Goal: Task Accomplishment & Management: Manage account settings

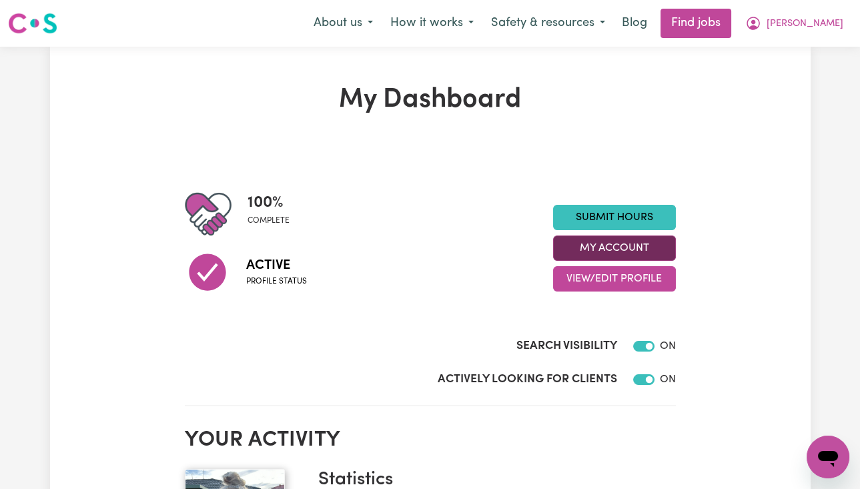
click at [667, 250] on button "My Account" at bounding box center [614, 248] width 123 height 25
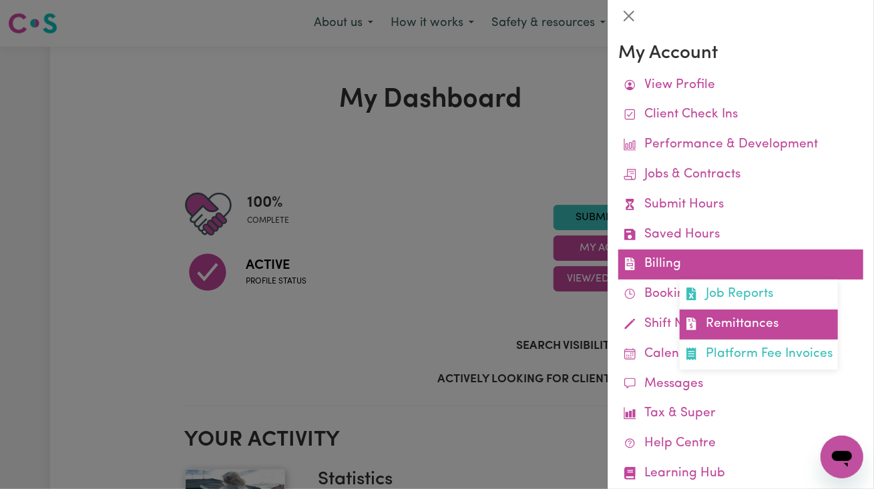
click at [741, 329] on link "Remittances" at bounding box center [758, 325] width 158 height 30
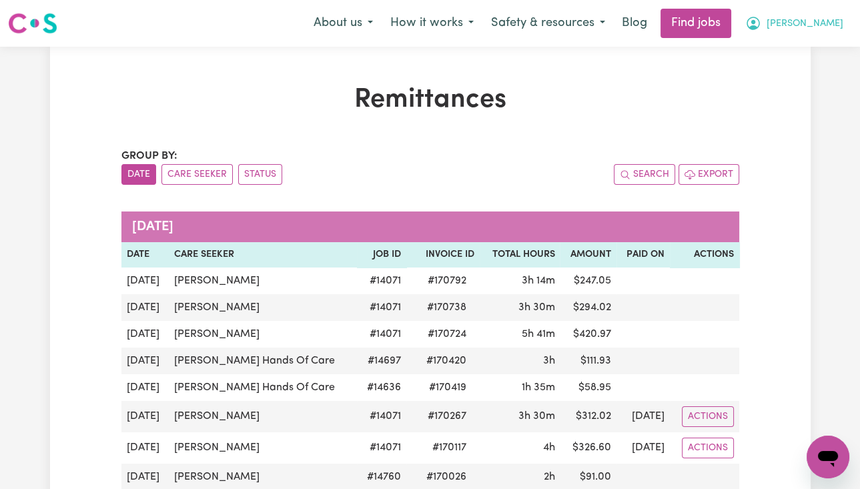
click at [822, 25] on span "[PERSON_NAME]" at bounding box center [805, 24] width 77 height 15
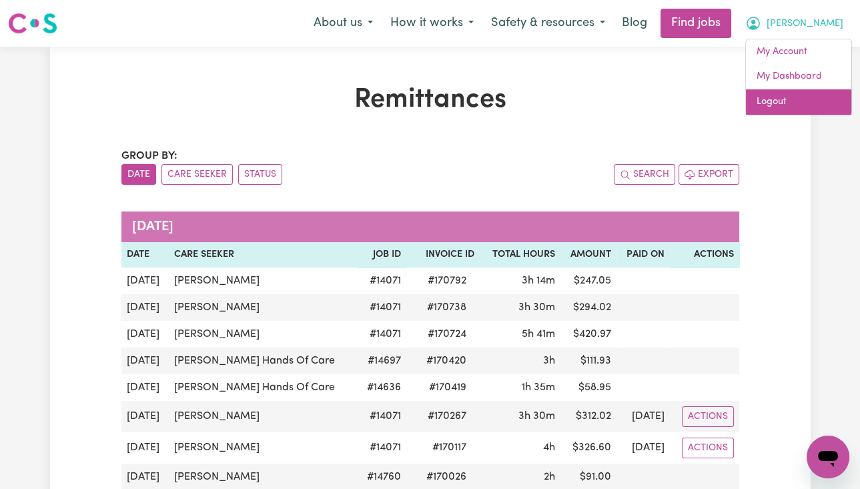
click at [794, 101] on link "Logout" at bounding box center [798, 101] width 105 height 25
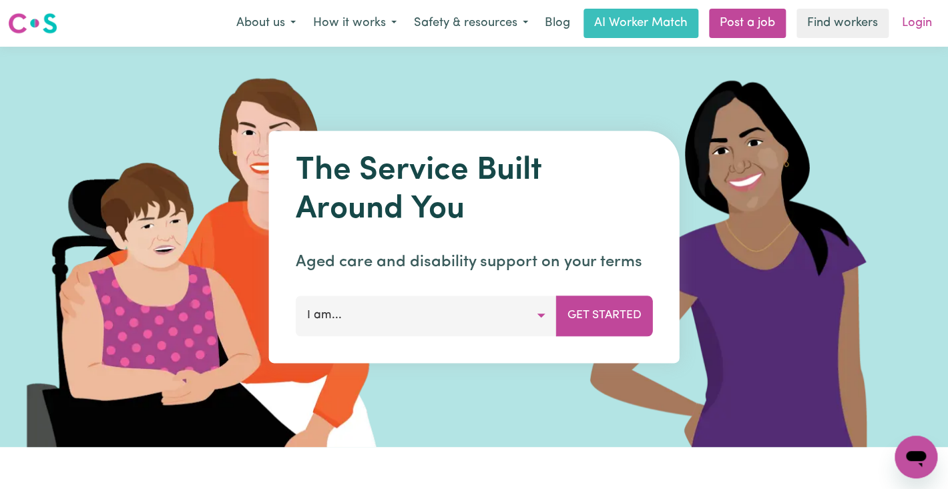
click at [860, 22] on link "Login" at bounding box center [917, 23] width 46 height 29
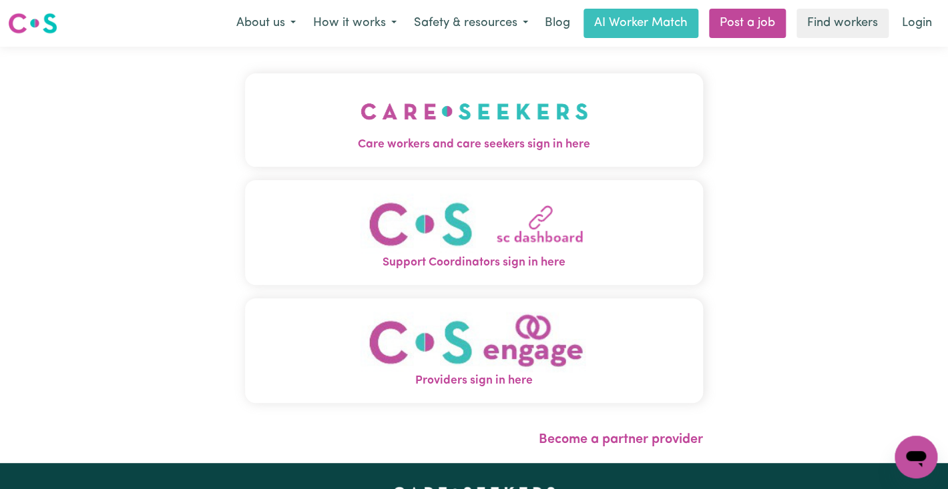
drag, startPoint x: 314, startPoint y: 138, endPoint x: 311, endPoint y: 146, distance: 8.7
click at [314, 137] on span "Care workers and care seekers sign in here" at bounding box center [474, 144] width 458 height 17
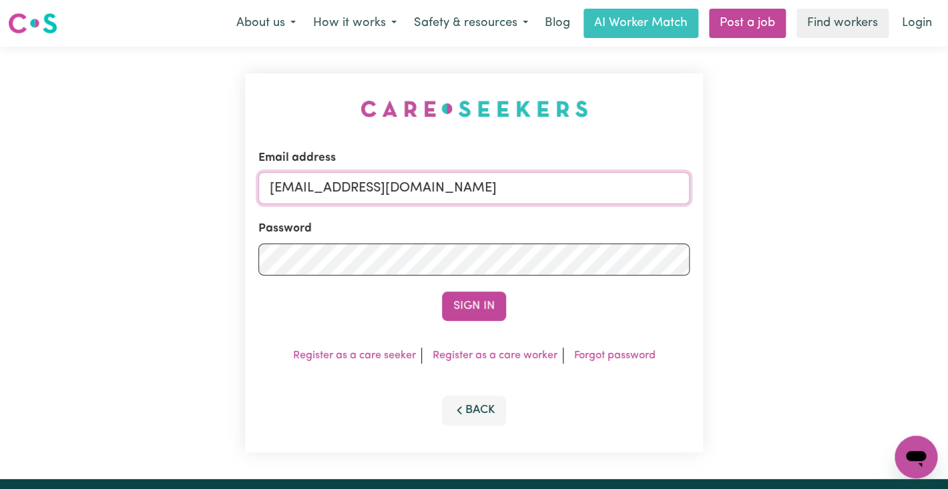
drag, startPoint x: 340, startPoint y: 179, endPoint x: 643, endPoint y: 183, distance: 302.4
click at [643, 183] on input "[EMAIL_ADDRESS][DOMAIN_NAME]" at bounding box center [473, 188] width 431 height 32
paste input "[EMAIL_ADDRESS][PERSON_NAME][DOMAIN_NAME]"
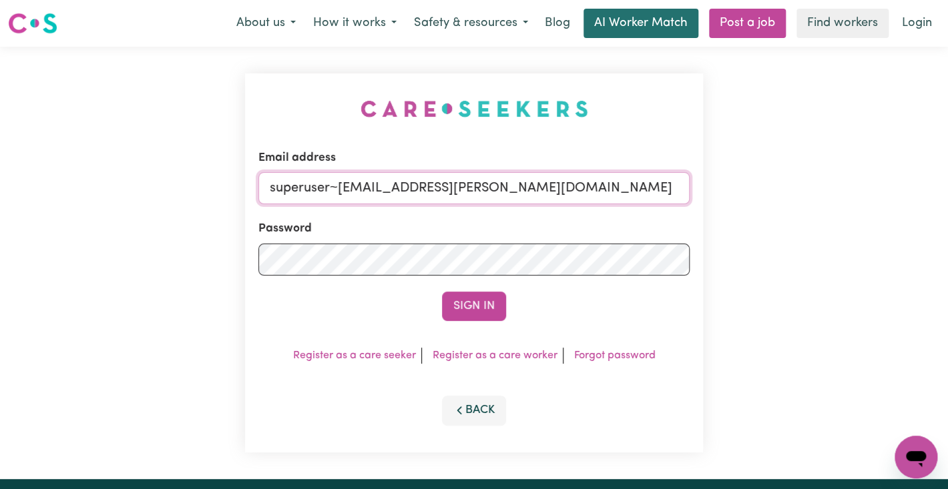
type input "superuser~[EMAIL_ADDRESS][PERSON_NAME][DOMAIN_NAME]"
click at [442, 292] on button "Sign In" at bounding box center [474, 306] width 64 height 29
